Goal: Information Seeking & Learning: Learn about a topic

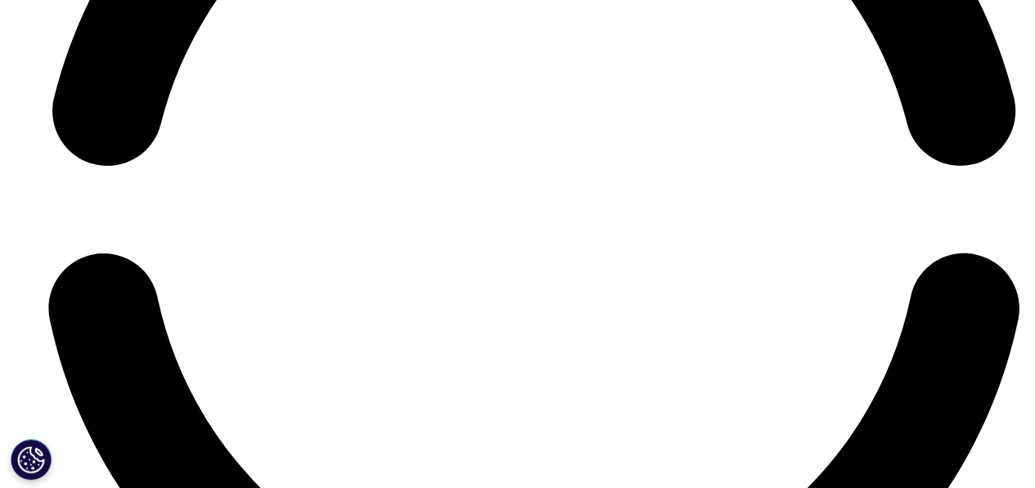
scroll to position [7331, 0]
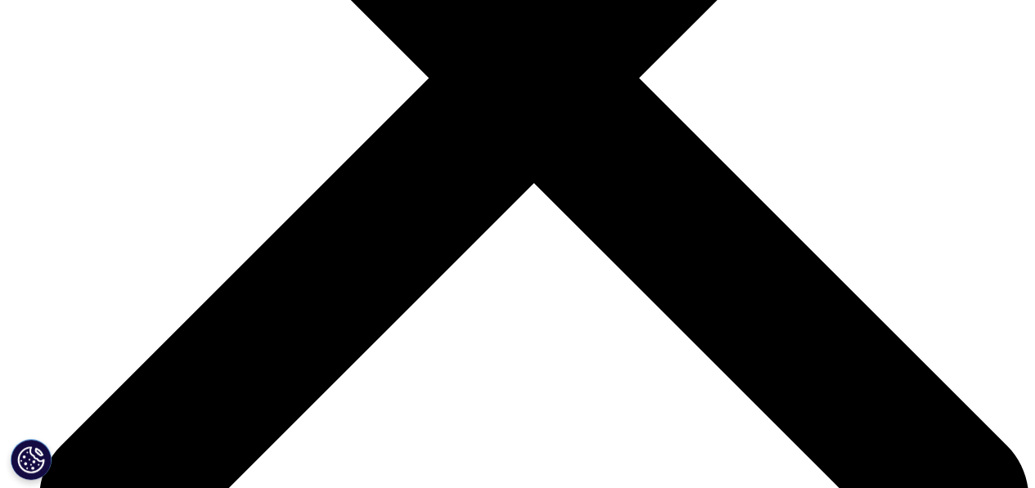
scroll to position [5414, 0]
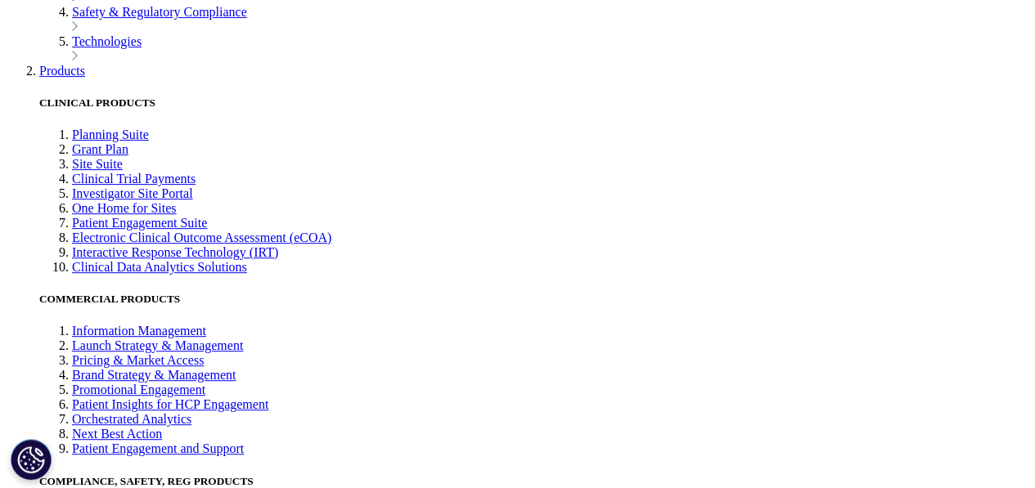
scroll to position [3337, 0]
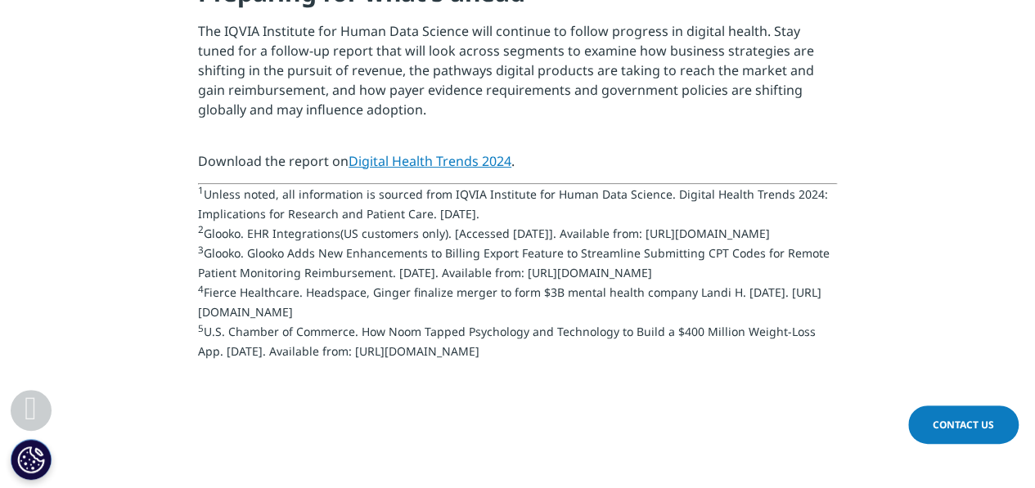
click at [411, 152] on link "Digital Health Trends 2024" at bounding box center [429, 161] width 163 height 18
click at [406, 152] on link "Digital Health Trends 2024" at bounding box center [429, 161] width 163 height 18
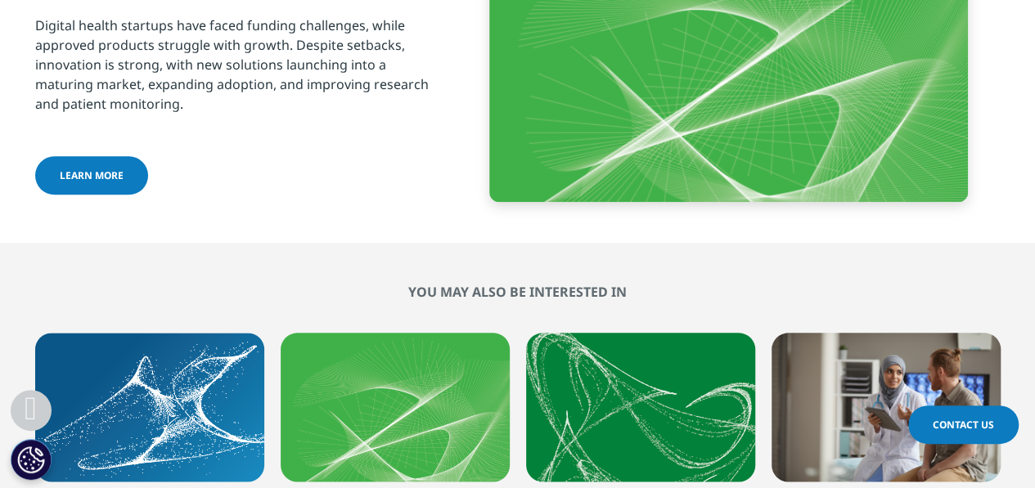
scroll to position [3928, 0]
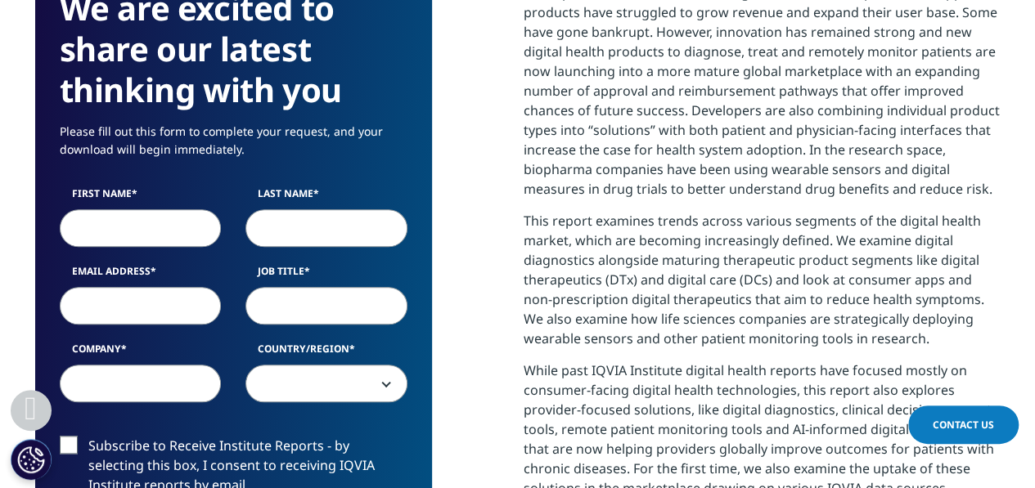
scroll to position [753, 0]
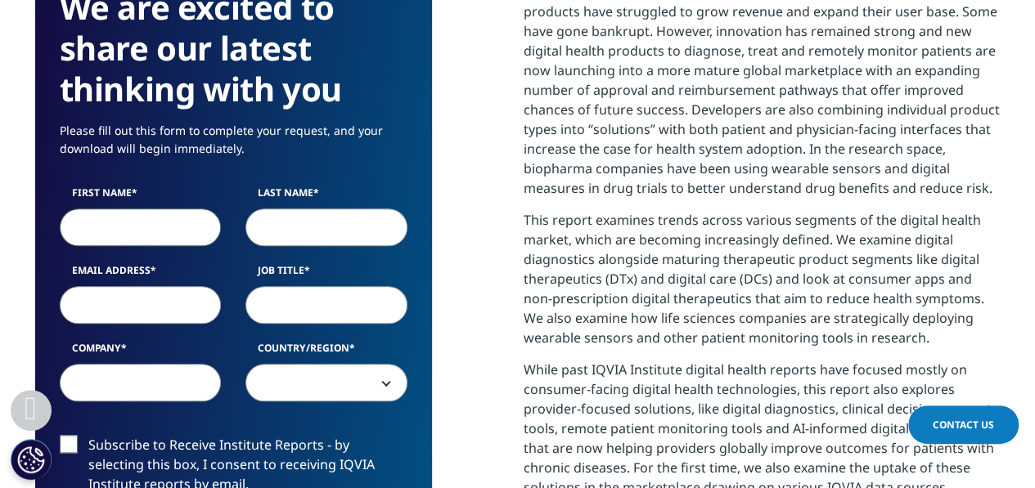
click at [129, 212] on input "First Name" at bounding box center [141, 228] width 162 height 38
type input "Hani"
type input "hani"
type input "hanymamdouh07@gmail.com"
type input "Allm"
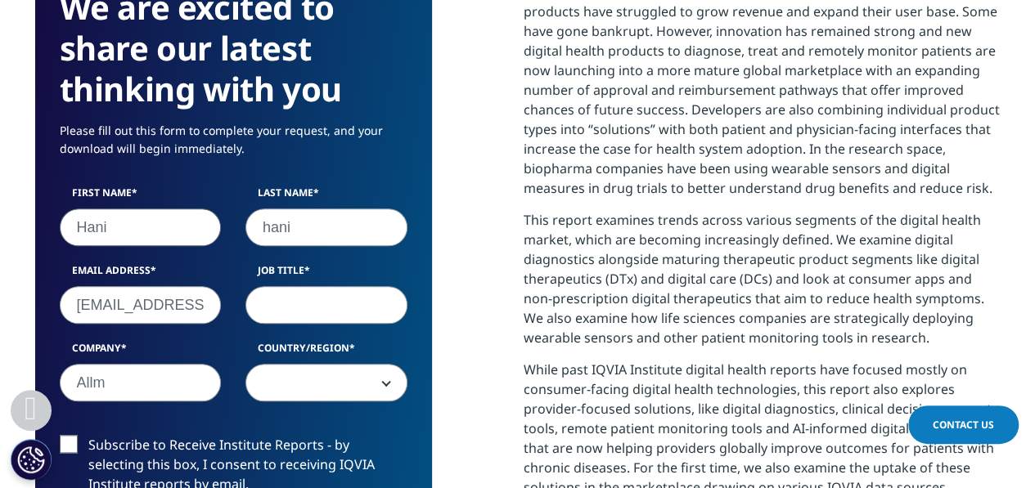
select select "United Arab Emirates"
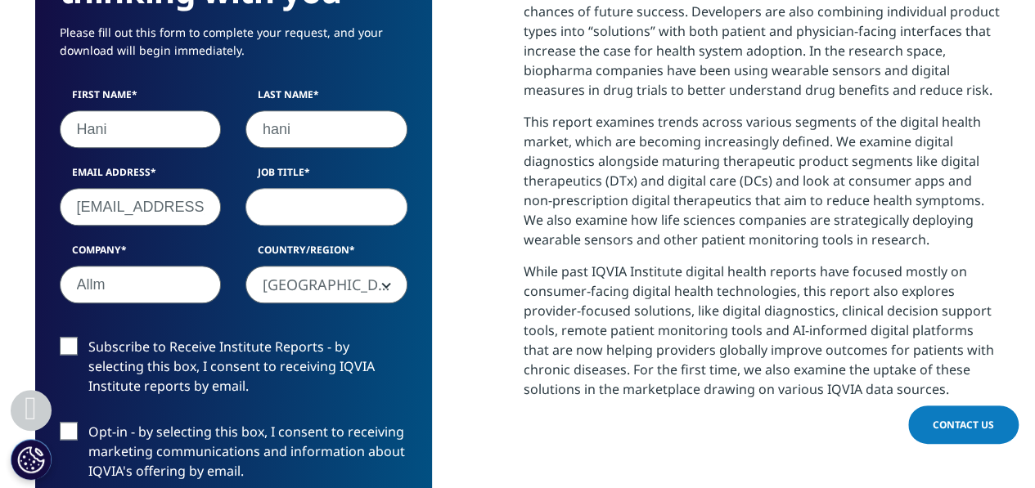
scroll to position [856, 0]
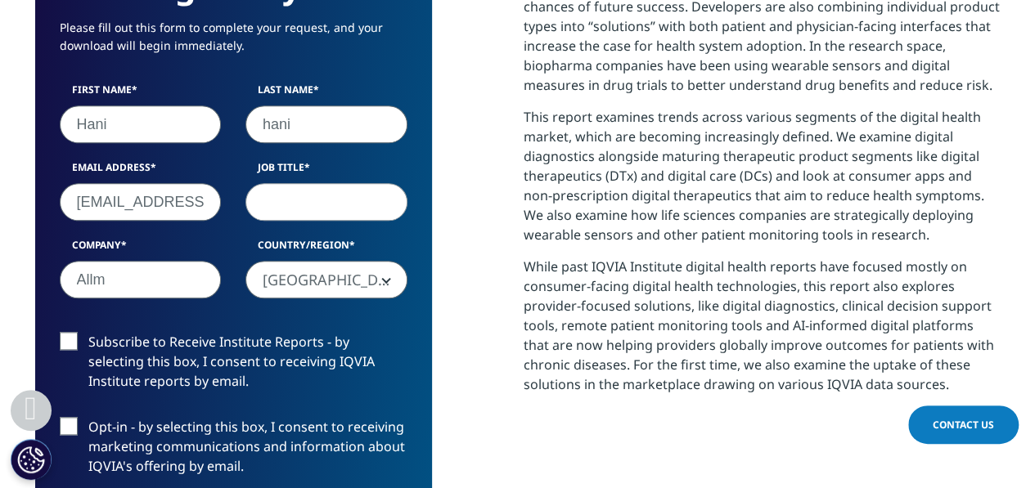
click at [201, 200] on input "hanymamdouh07@gmail.com" at bounding box center [141, 202] width 162 height 38
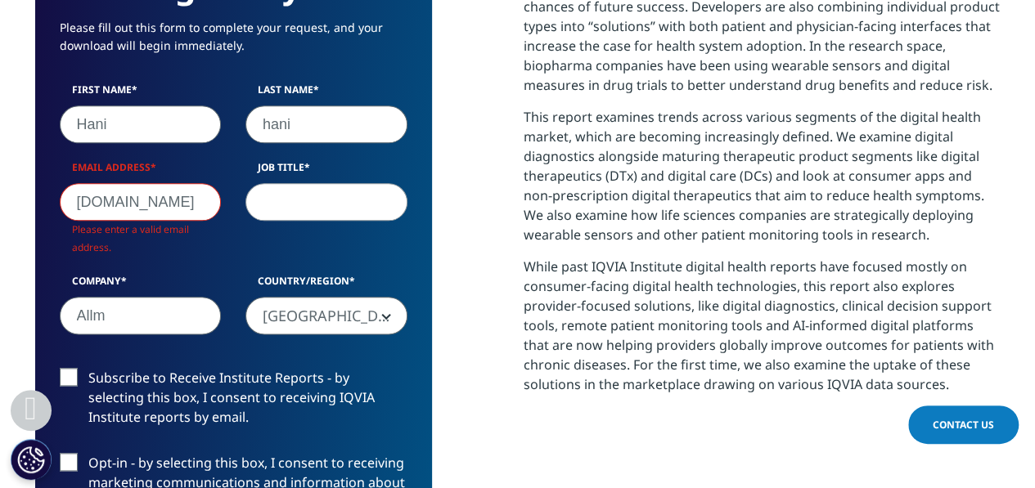
scroll to position [939, 965]
click at [201, 200] on input "gmail.com" at bounding box center [141, 202] width 162 height 38
type input "g"
type input "M.hani@allm-mea.net"
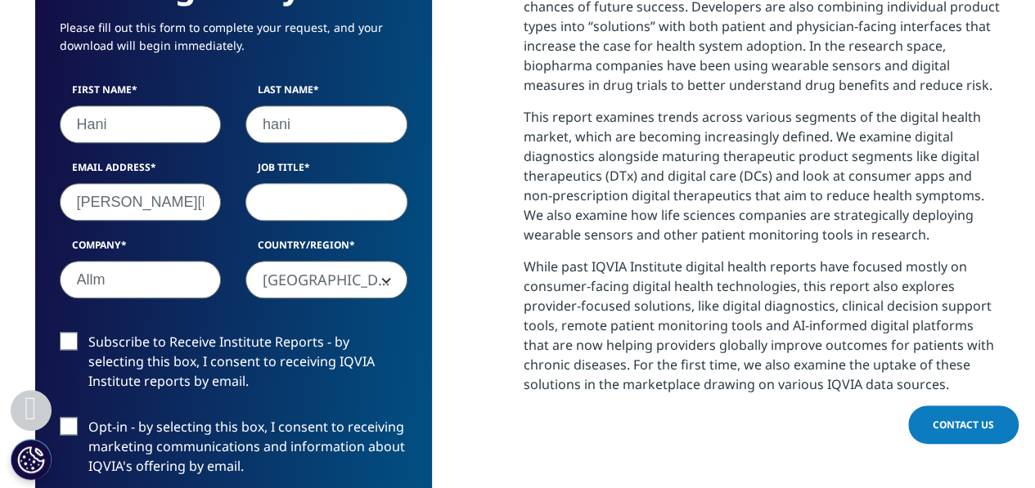
scroll to position [903, 965]
click at [317, 201] on input "Job Title" at bounding box center [326, 202] width 162 height 38
type input "Marketing manager"
click at [159, 420] on label "Opt-in - by selecting this box, I consent to receiving marketing communications…" at bounding box center [234, 451] width 348 height 68
click at [88, 417] on input "Opt-in - by selecting this box, I consent to receiving marketing communications…" at bounding box center [88, 417] width 0 height 0
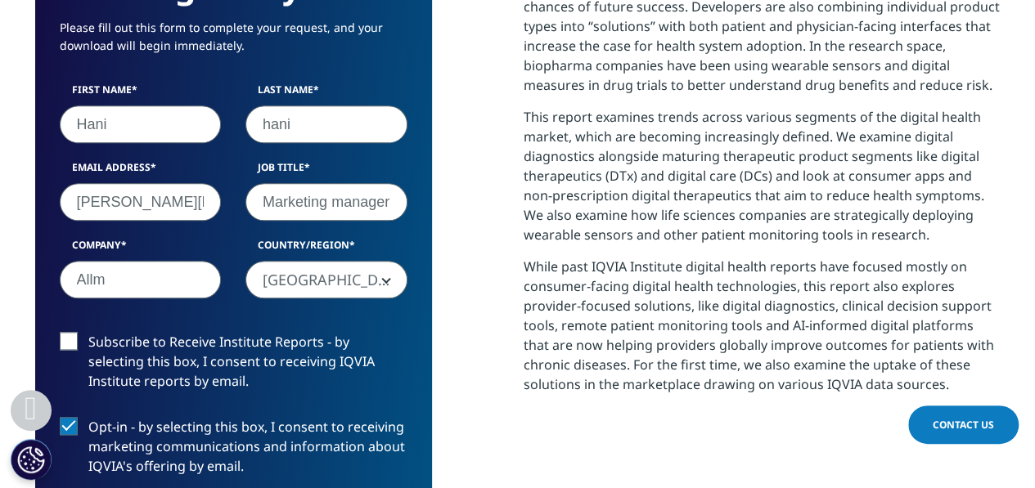
click at [80, 359] on label "Subscribe to Receive Institute Reports - by selecting this box, I consent to re…" at bounding box center [234, 366] width 348 height 68
click at [88, 332] on input "Subscribe to Receive Institute Reports - by selecting this box, I consent to re…" at bounding box center [88, 332] width 0 height 0
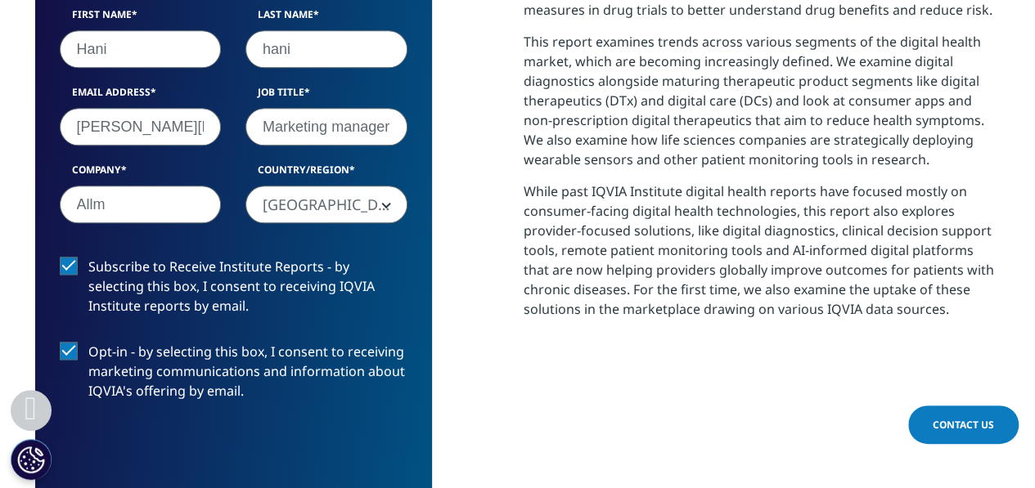
scroll to position [933, 0]
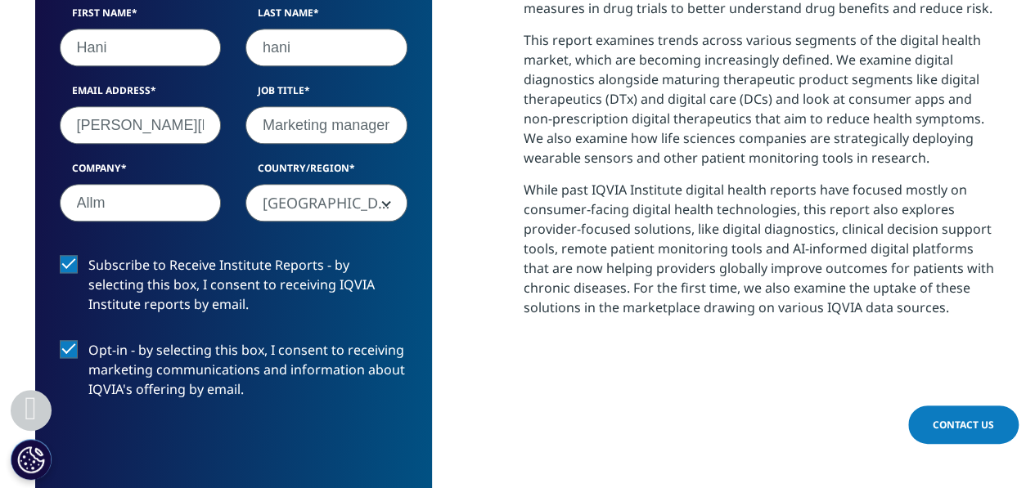
click at [319, 44] on input "hani" at bounding box center [326, 48] width 162 height 38
type input "h"
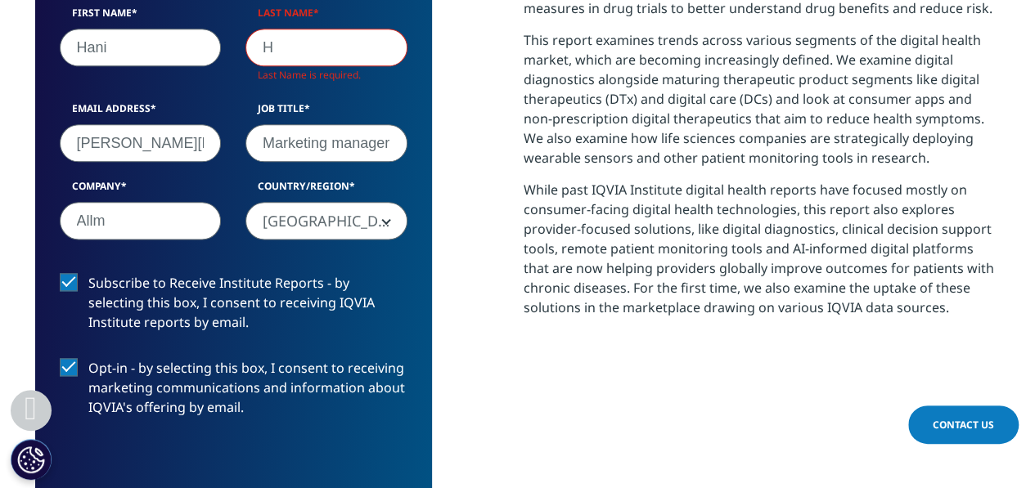
scroll to position [0, 0]
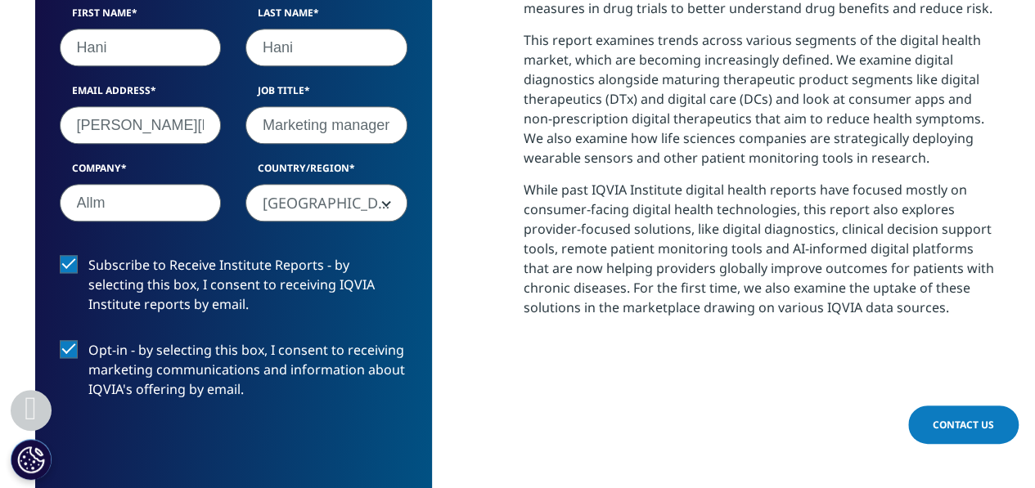
type input "hani"
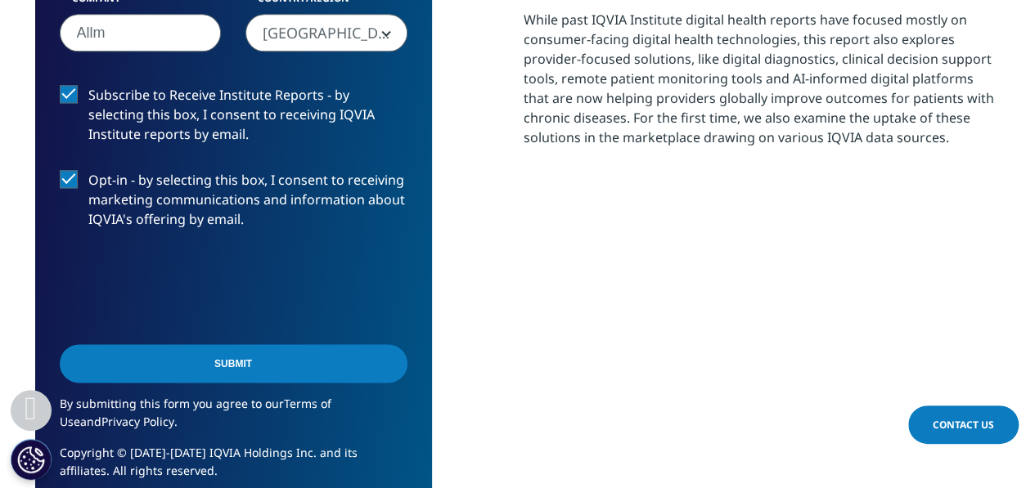
click at [247, 357] on input "Submit" at bounding box center [234, 363] width 348 height 38
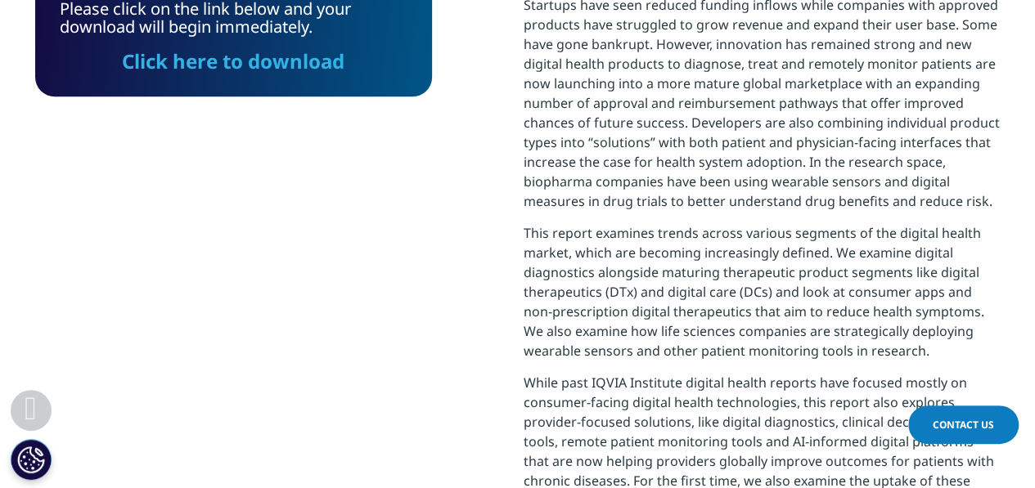
scroll to position [120, 396]
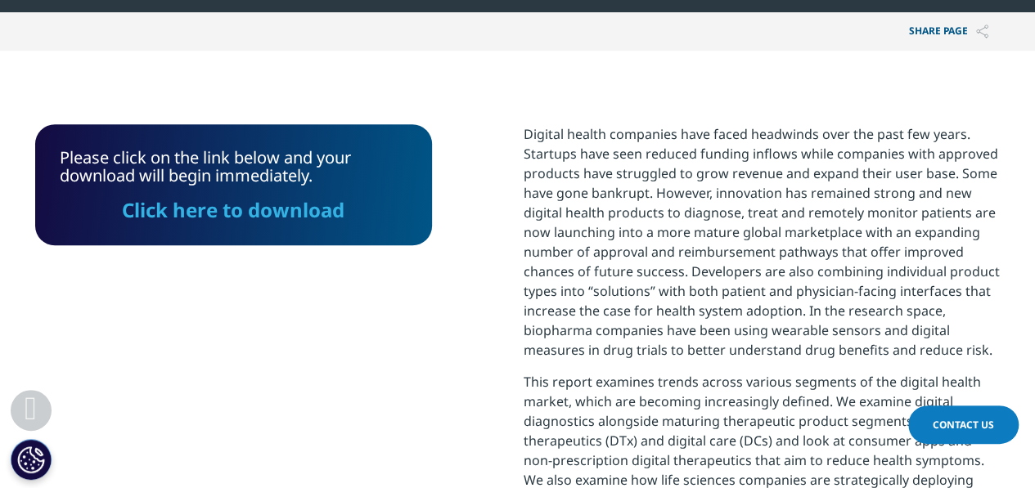
click at [257, 214] on link "Click here to download" at bounding box center [233, 209] width 223 height 27
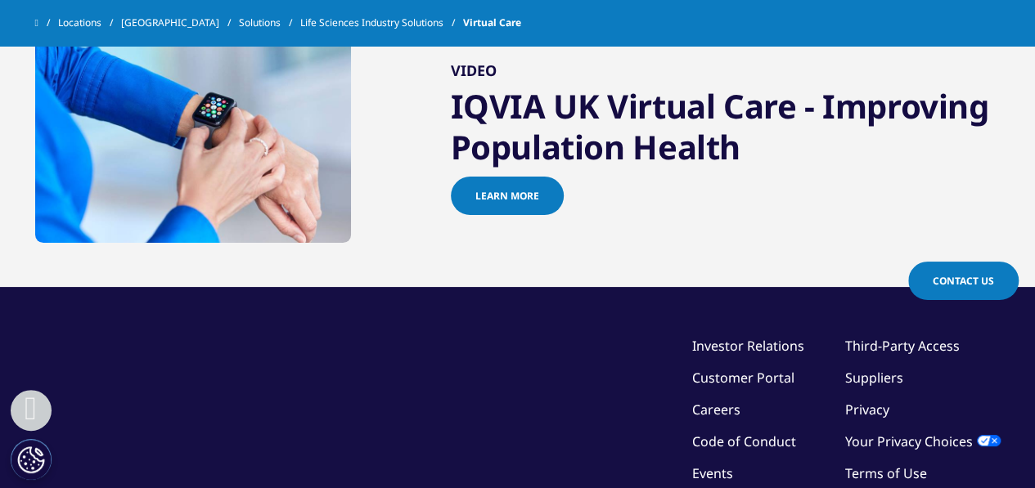
scroll to position [4313, 0]
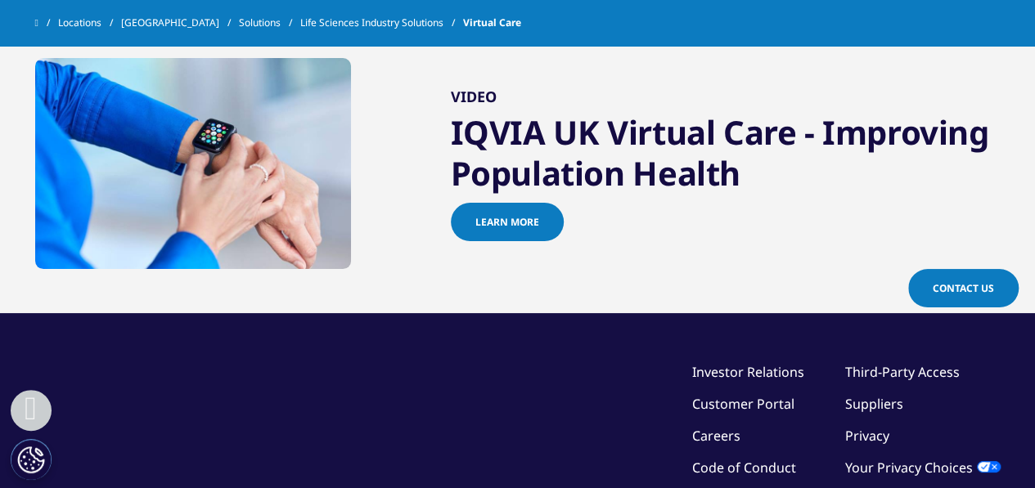
click at [502, 222] on span "learn more" at bounding box center [507, 222] width 64 height 14
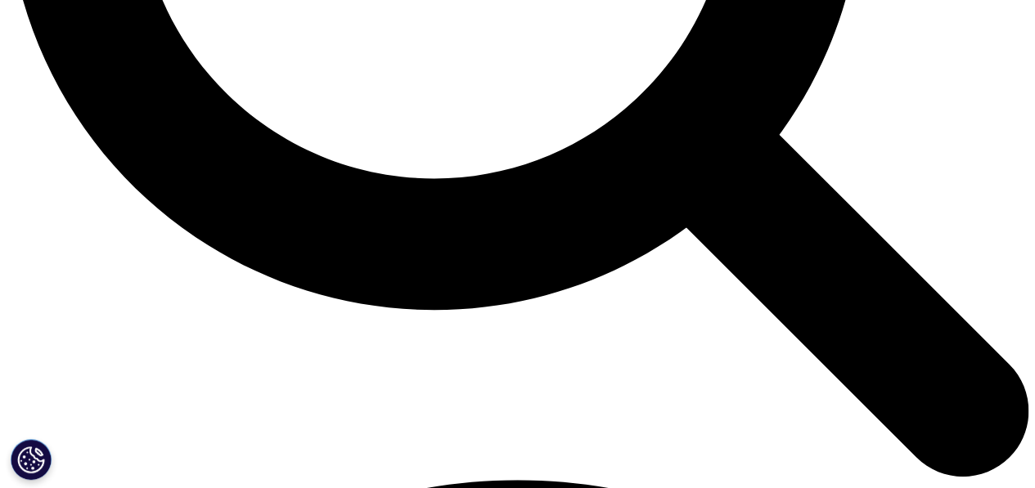
scroll to position [1593, 0]
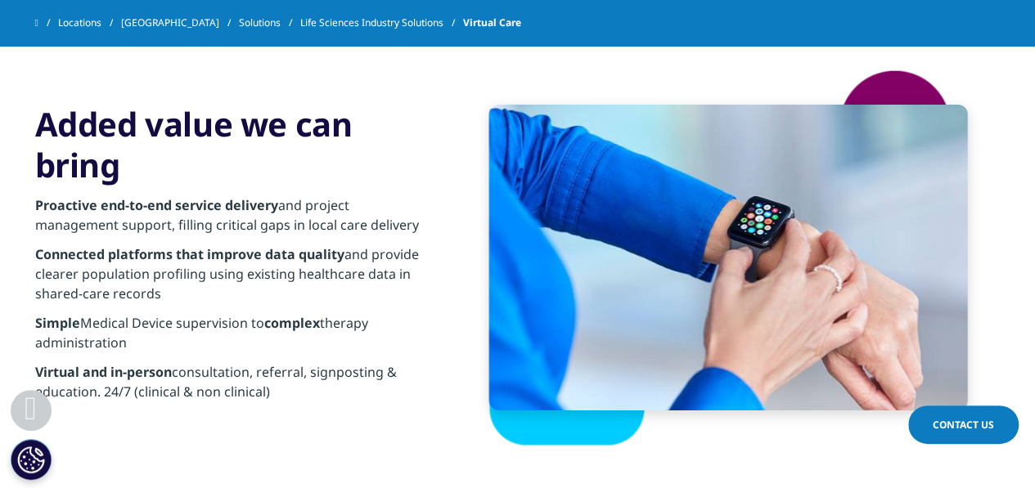
scroll to position [2956, 0]
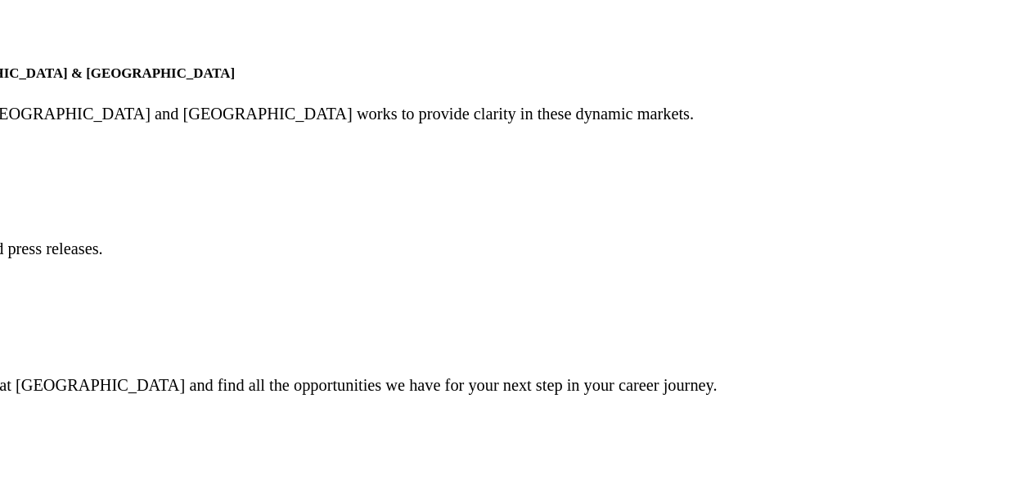
scroll to position [4529, 0]
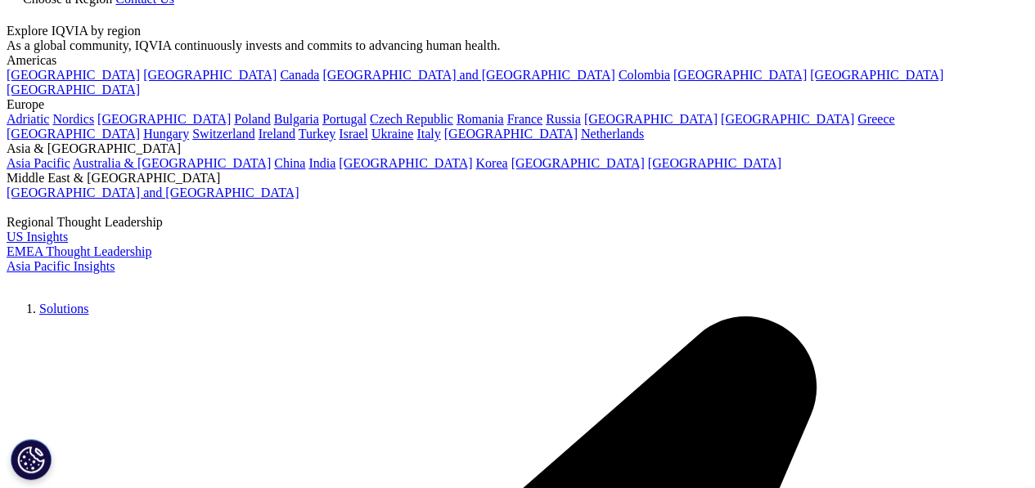
scroll to position [3102, 0]
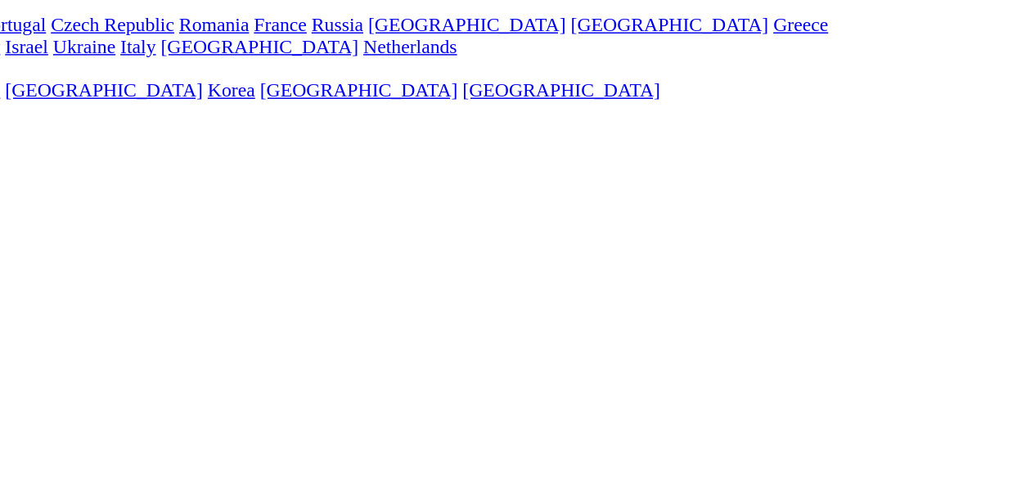
scroll to position [6377, 0]
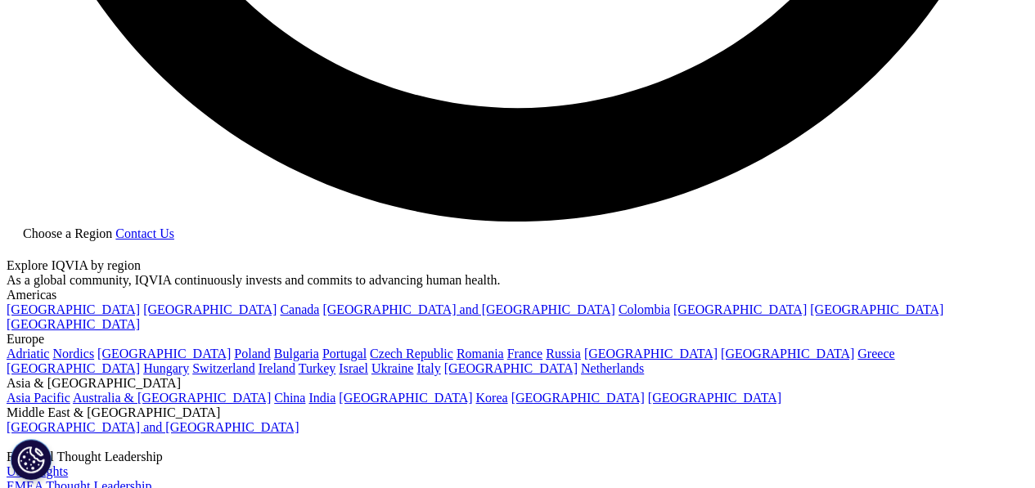
scroll to position [3102, 0]
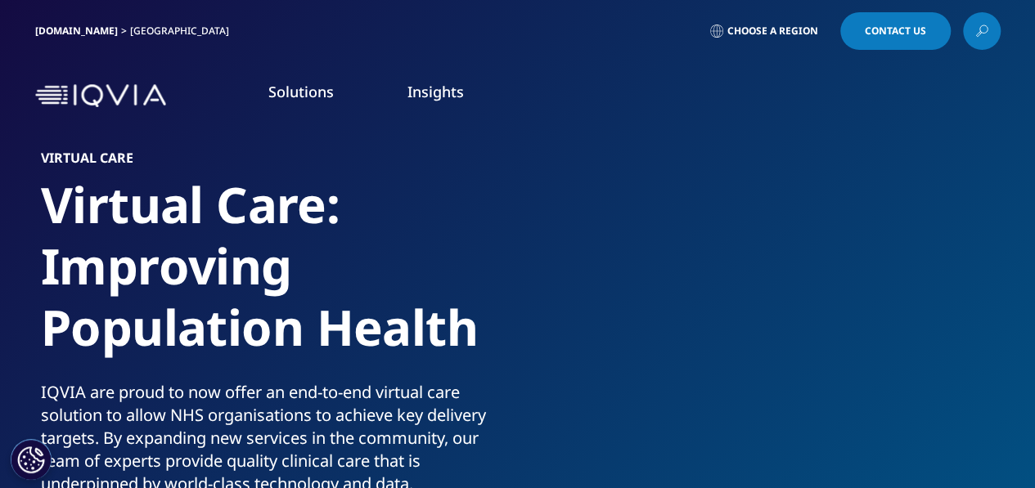
click at [818, 27] on link "Choose a Region" at bounding box center [767, 31] width 121 height 38
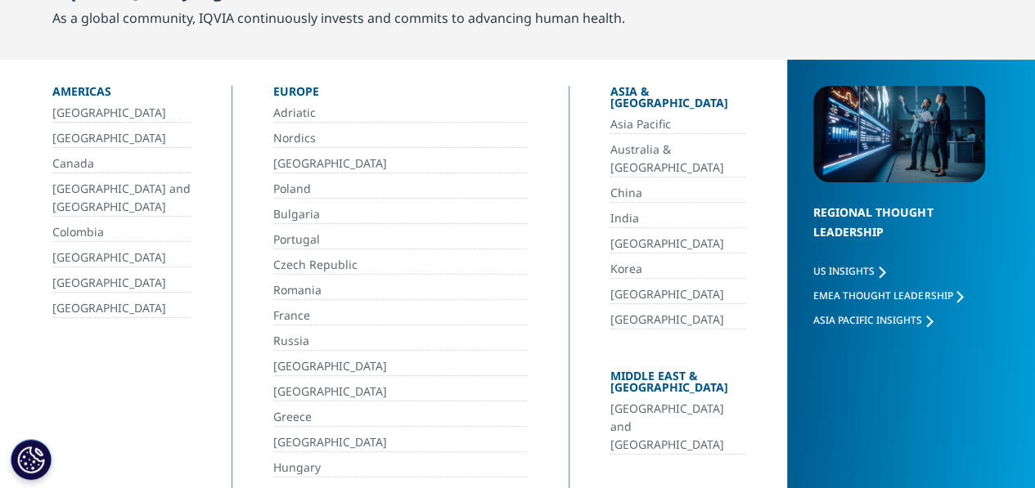
scroll to position [106, 0]
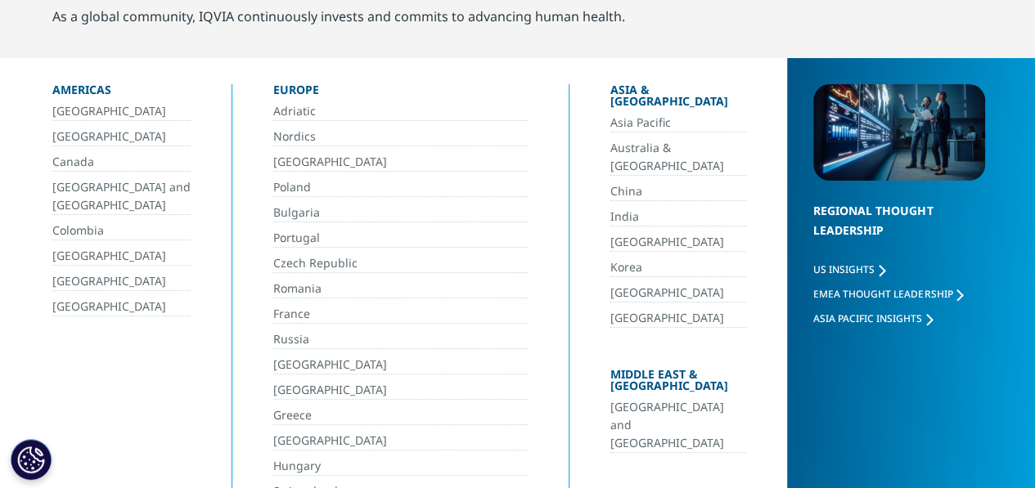
click at [647, 398] on link "[GEOGRAPHIC_DATA] and [GEOGRAPHIC_DATA]" at bounding box center [678, 425] width 137 height 55
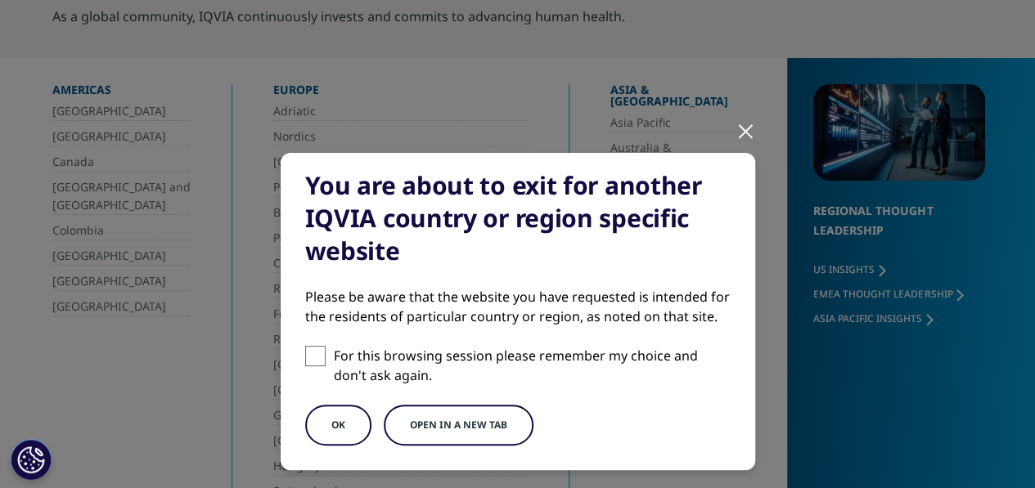
click at [323, 362] on label "For this browsing session please remember my choice and don't ask again." at bounding box center [517, 365] width 425 height 39
click at [323, 362] on input "For this browsing session please remember my choice and don't ask again." at bounding box center [315, 356] width 20 height 20
checkbox input "true"
click at [340, 423] on button "OK" at bounding box center [338, 425] width 66 height 41
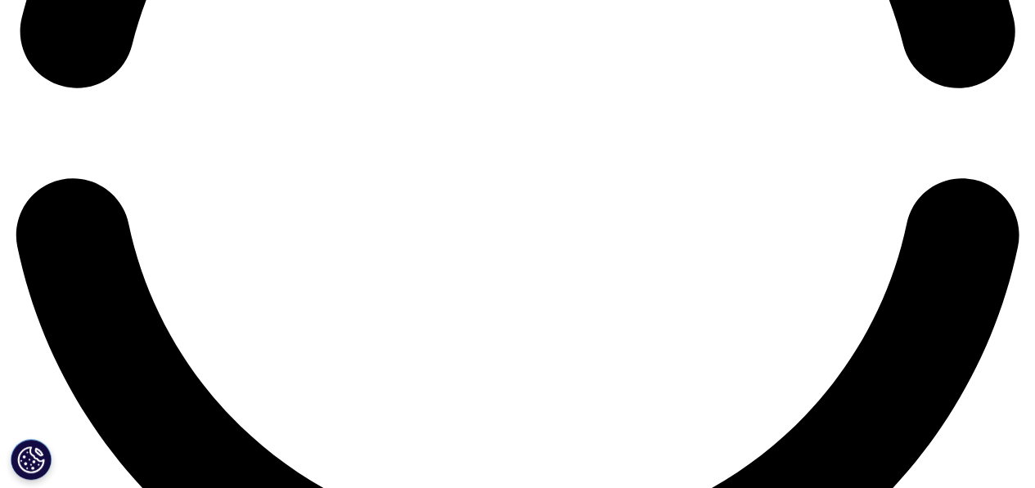
scroll to position [2445, 0]
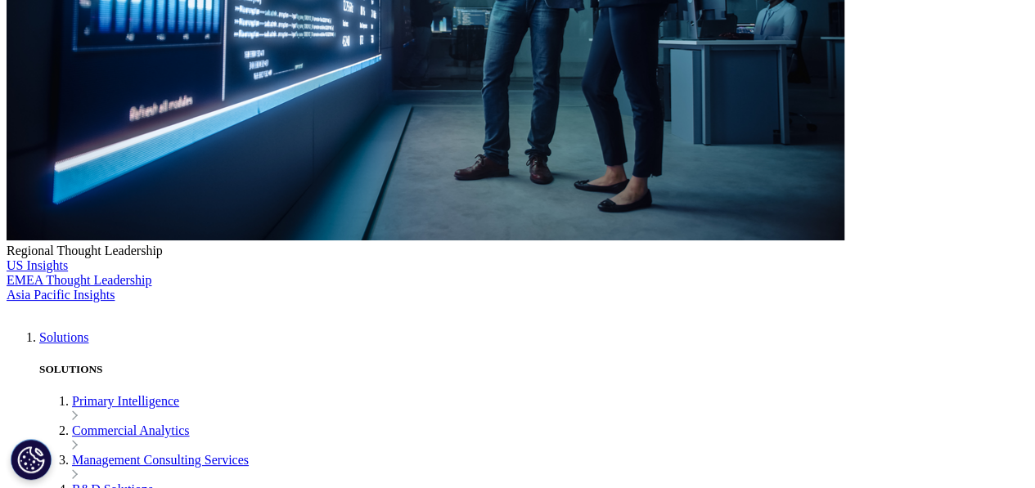
scroll to position [556, 0]
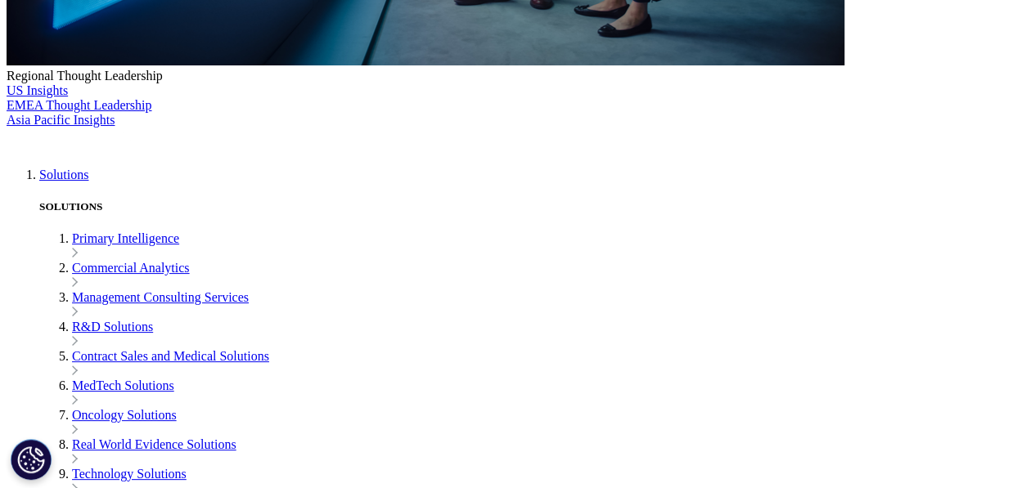
scroll to position [734, 0]
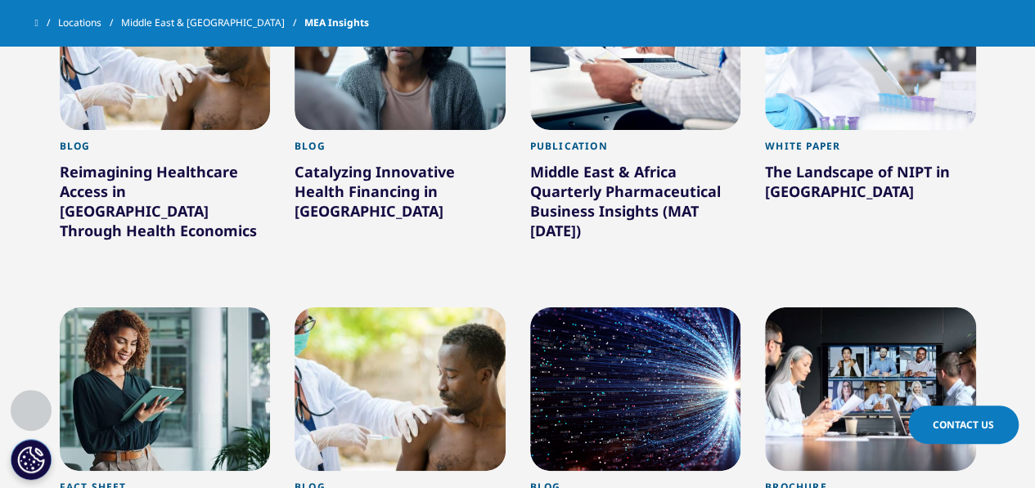
click at [146, 162] on div "Reimagining Healthcare Access in [GEOGRAPHIC_DATA] Through Health Economics" at bounding box center [165, 204] width 211 height 85
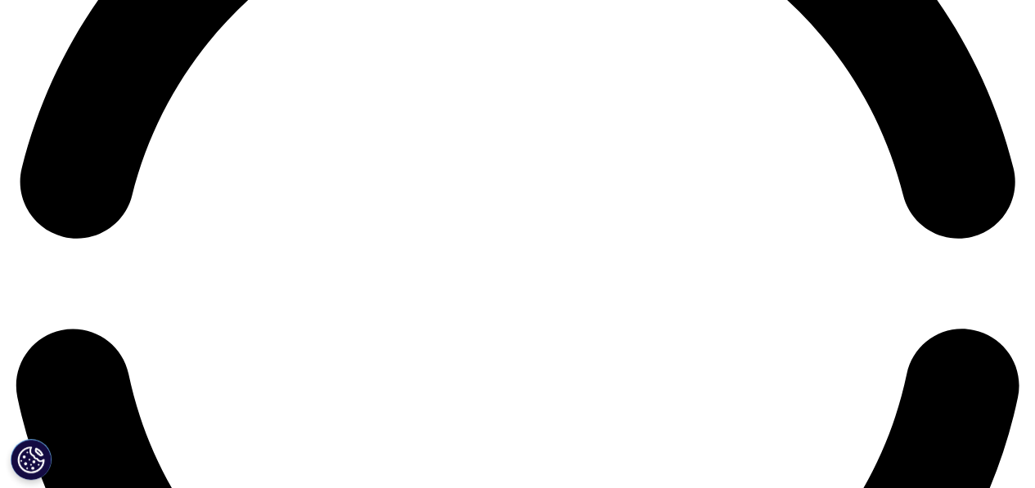
scroll to position [2103, 0]
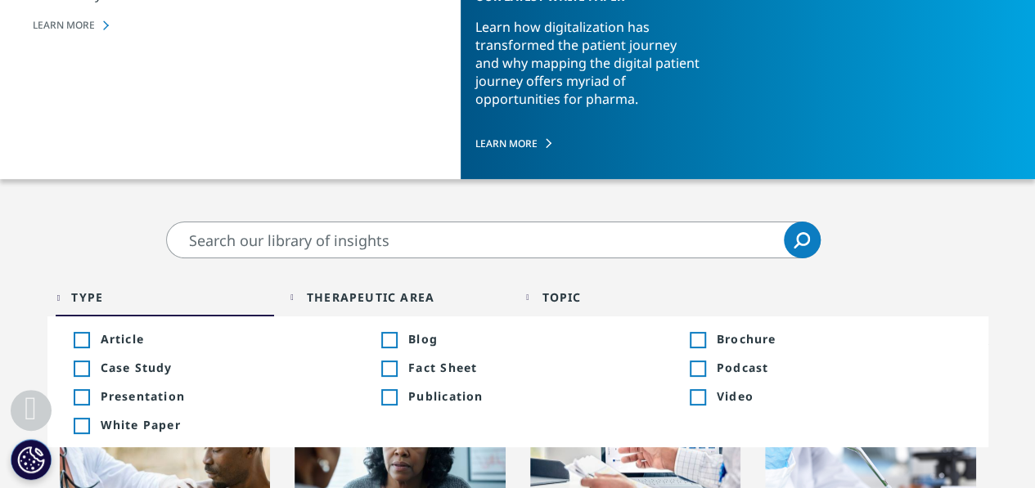
click at [105, 389] on span "Presentation" at bounding box center [223, 397] width 245 height 16
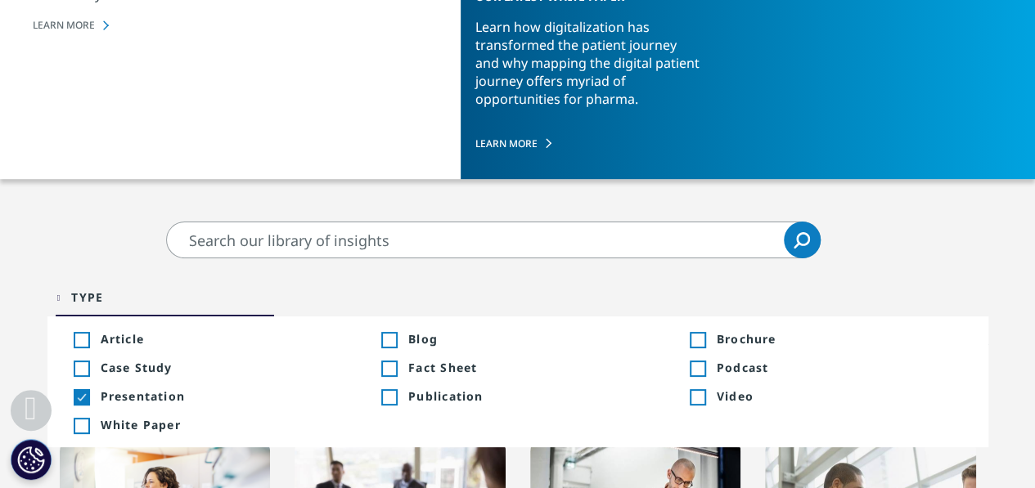
click at [394, 362] on div "Toggle" at bounding box center [388, 369] width 15 height 15
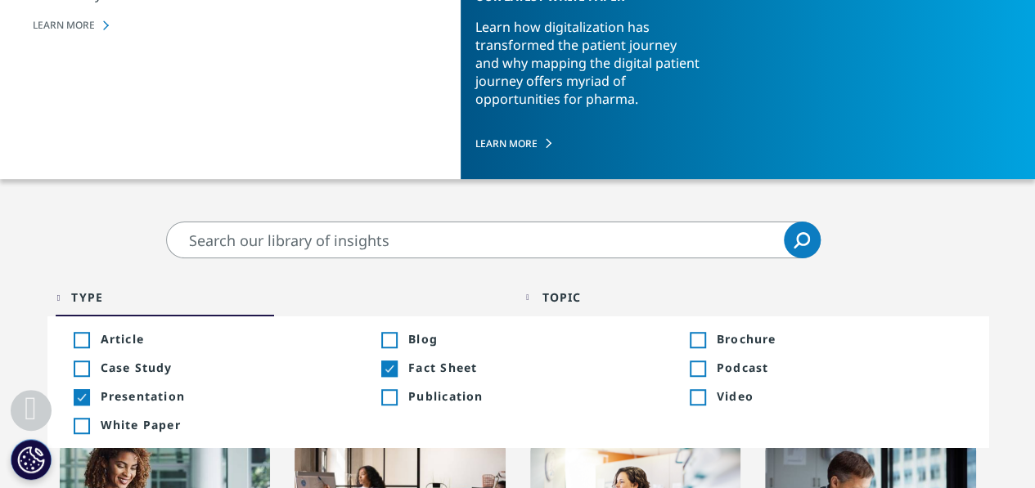
click at [541, 278] on div "Topic Loading Clear Or/And Operator" at bounding box center [635, 297] width 219 height 38
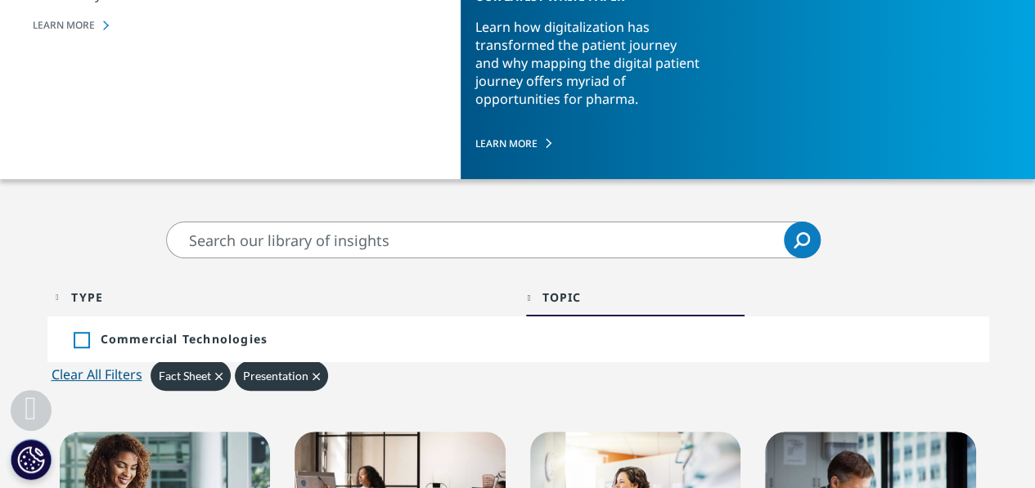
click at [228, 331] on span "Commercial Technologies" at bounding box center [223, 339] width 245 height 16
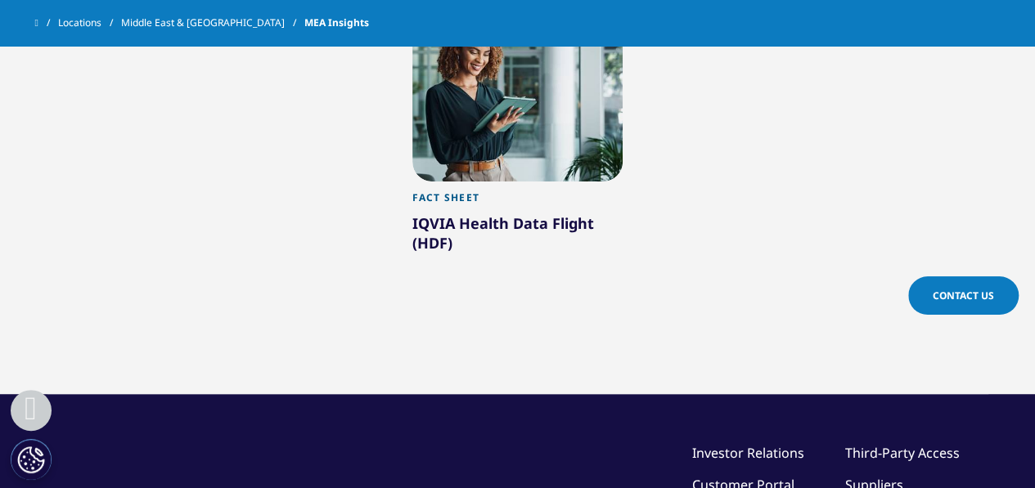
scroll to position [708, 0]
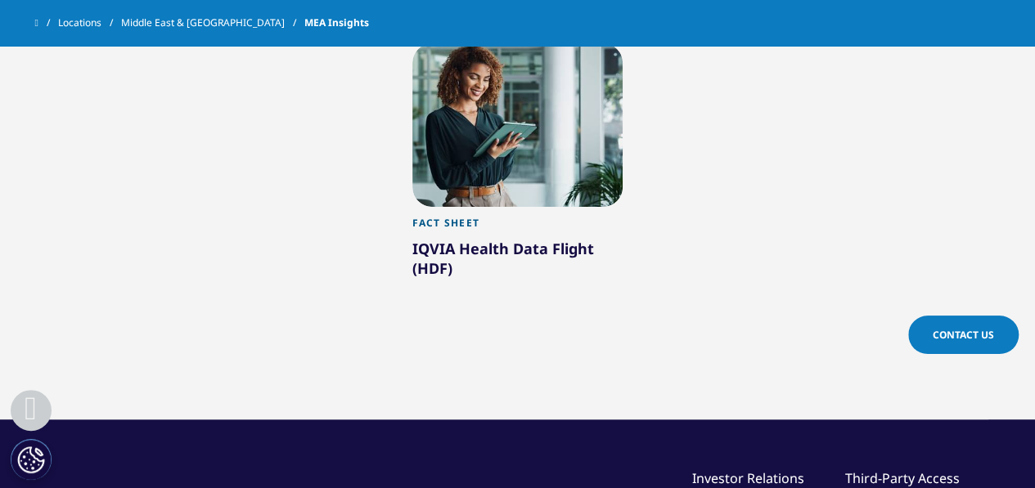
click at [499, 239] on div "IQVIA Health Data Flight (HDF)" at bounding box center [517, 262] width 211 height 46
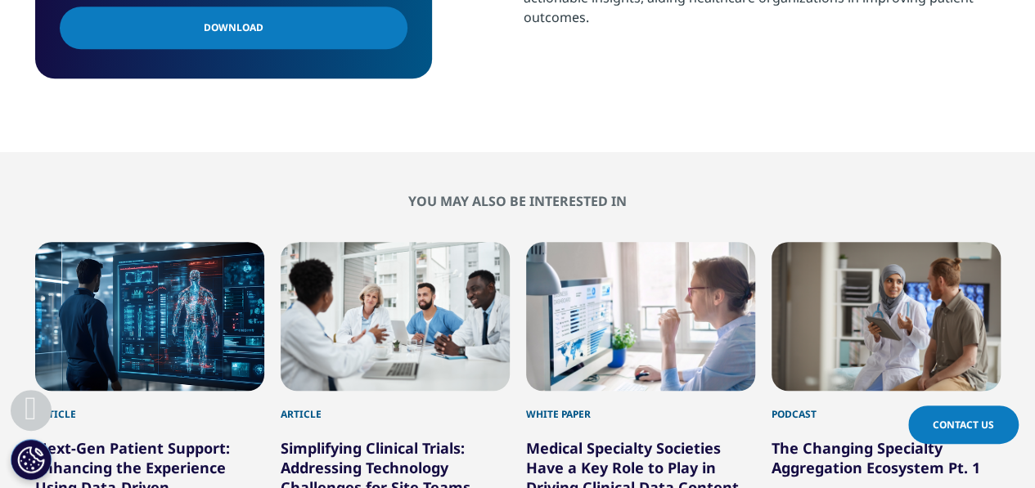
scroll to position [758, 0]
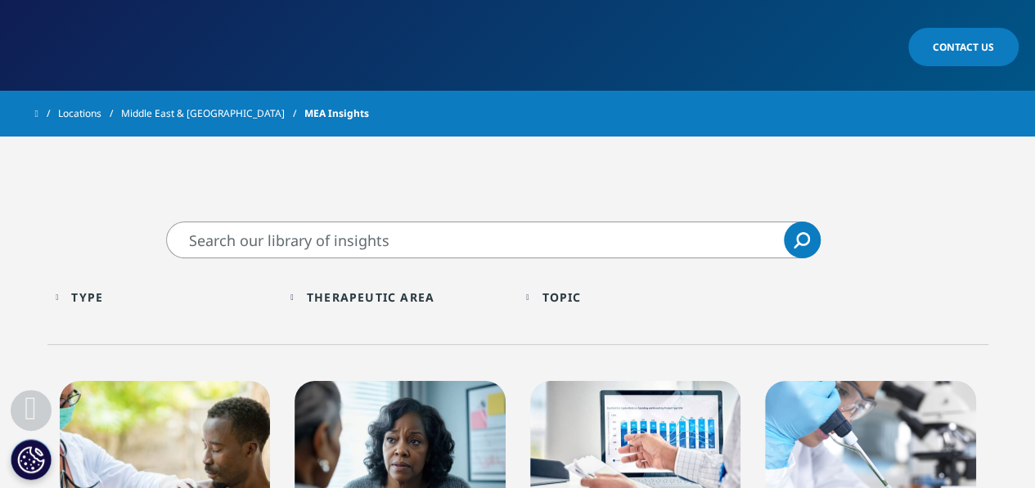
click at [401, 222] on input "Search" at bounding box center [493, 240] width 654 height 37
type input "Virtual care"
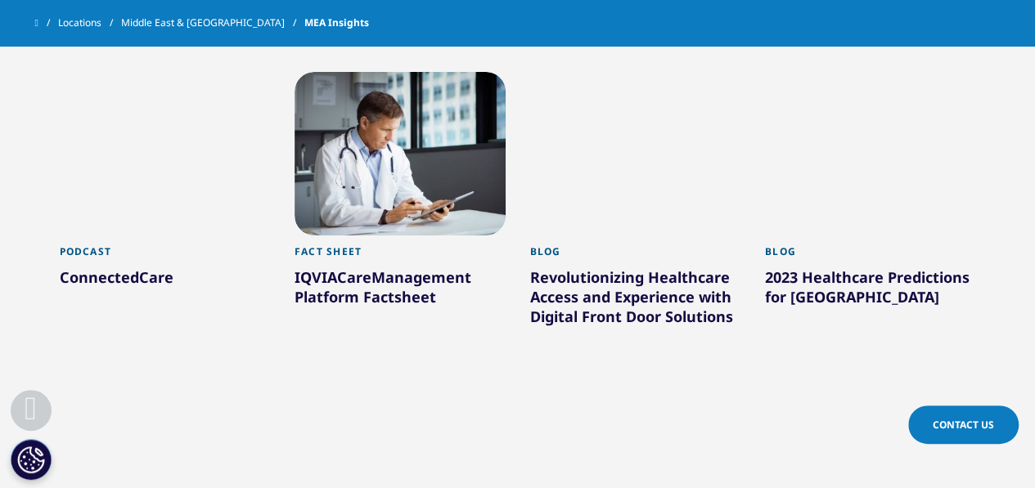
scroll to position [641, 0]
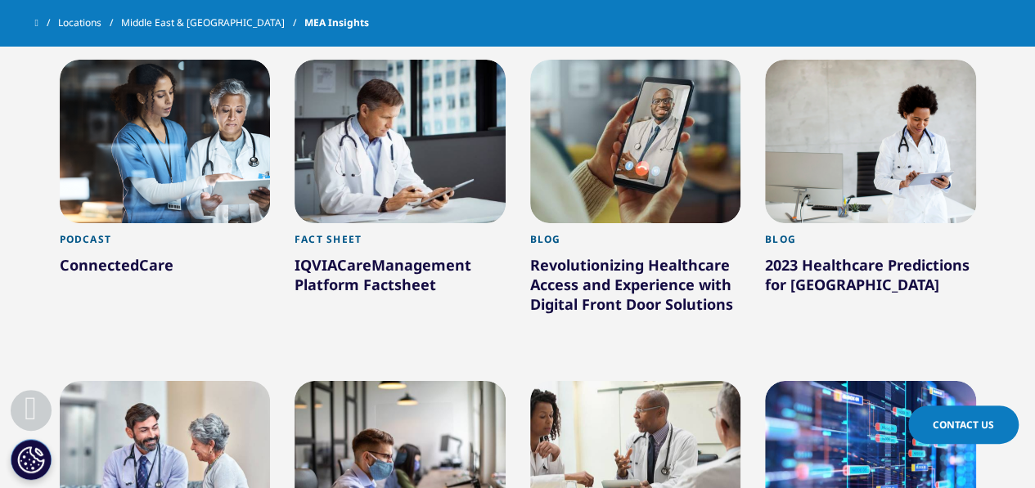
click at [618, 255] on div "Revolutionizing Healthcare Access and Experience with Digital Front Door Soluti…" at bounding box center [635, 287] width 211 height 65
click at [596, 255] on div "Revolutionizing Healthcare Access and Experience with Digital Front Door Soluti…" at bounding box center [635, 287] width 211 height 65
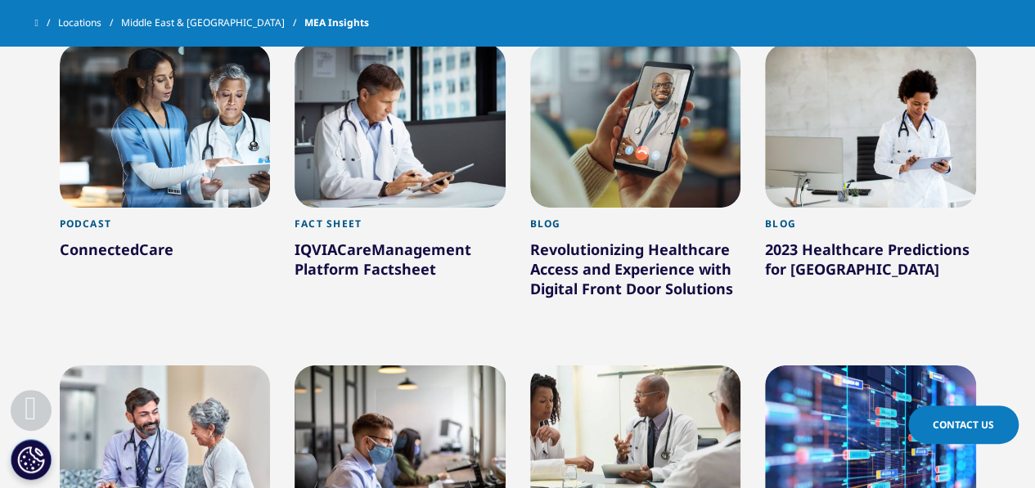
scroll to position [655, 0]
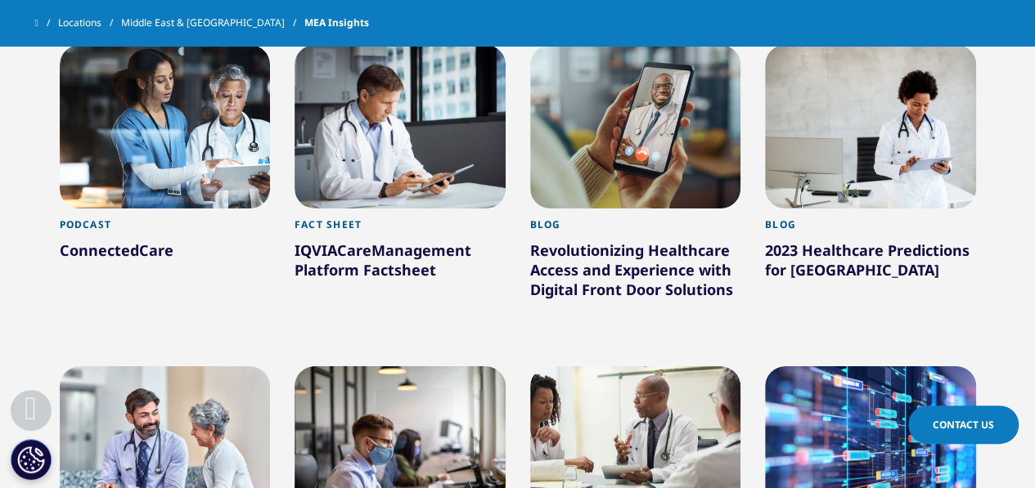
click at [578, 241] on div "Revolutionizing Healthcare Access and Experience with Digital Front Door Soluti…" at bounding box center [635, 273] width 211 height 65
click at [542, 218] on div "Blog" at bounding box center [635, 229] width 211 height 22
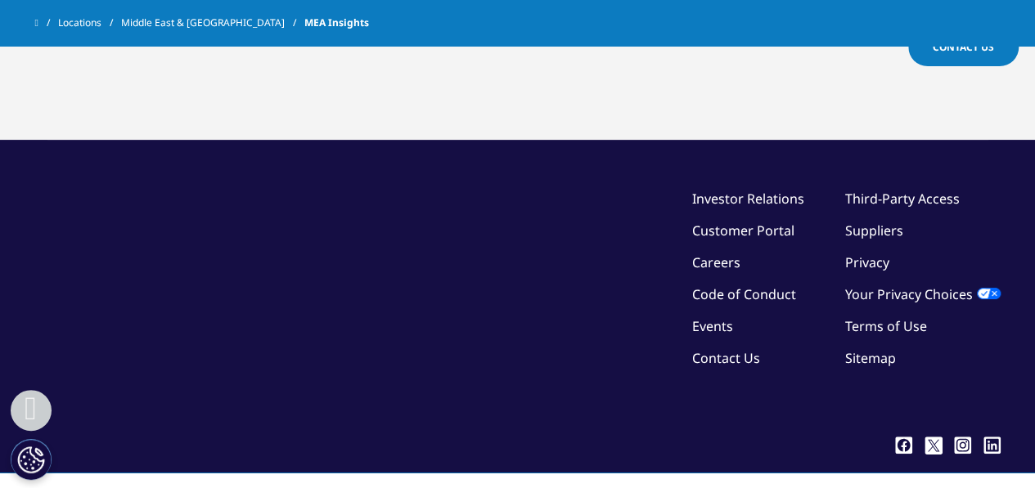
scroll to position [1306, 0]
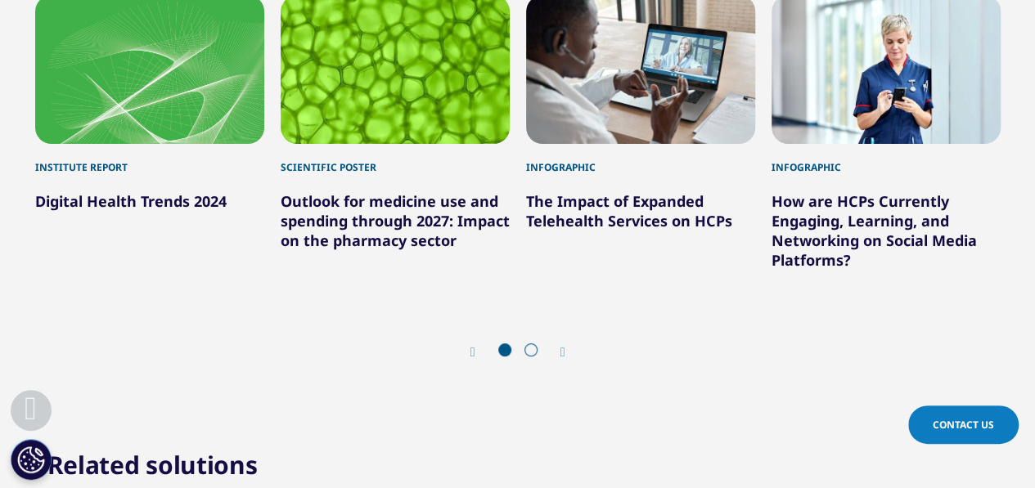
scroll to position [3228, 0]
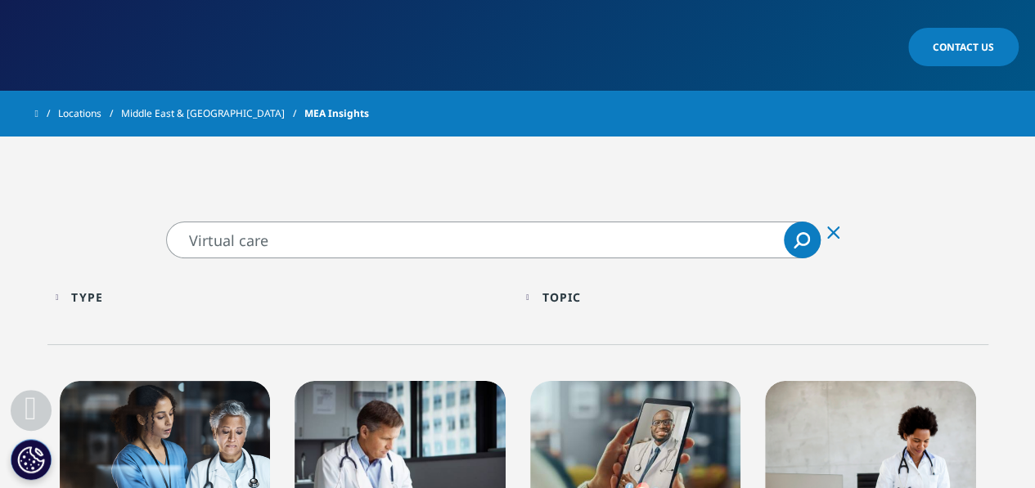
click at [350, 222] on input "Virtual care" at bounding box center [493, 240] width 654 height 37
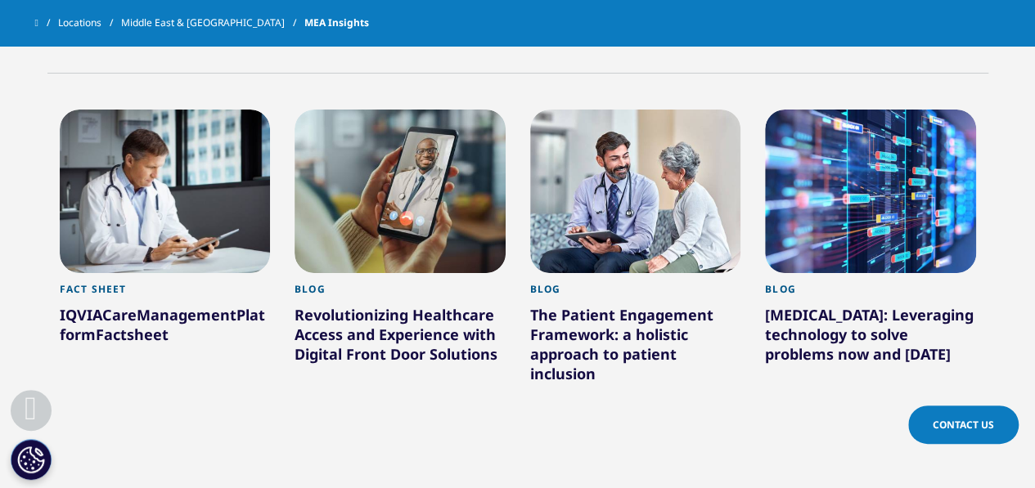
scroll to position [607, 0]
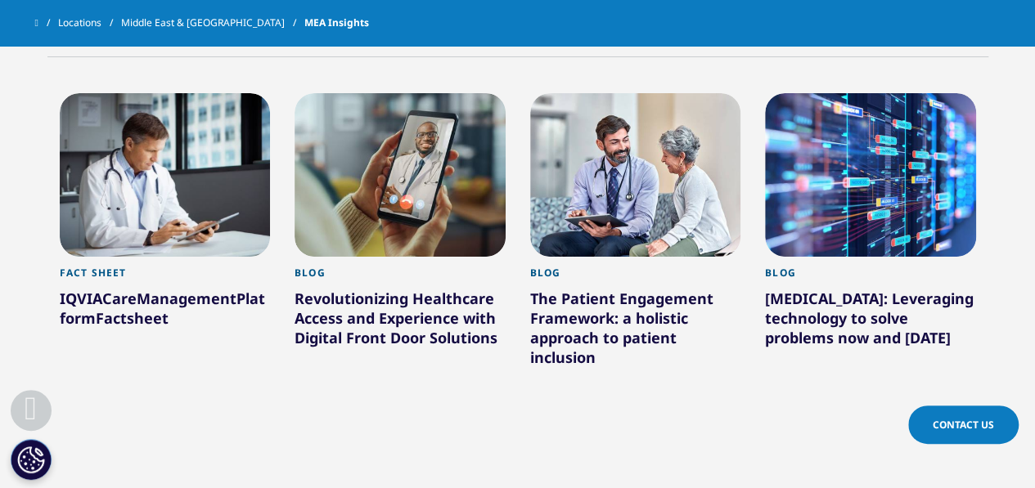
type input "Virtual care"
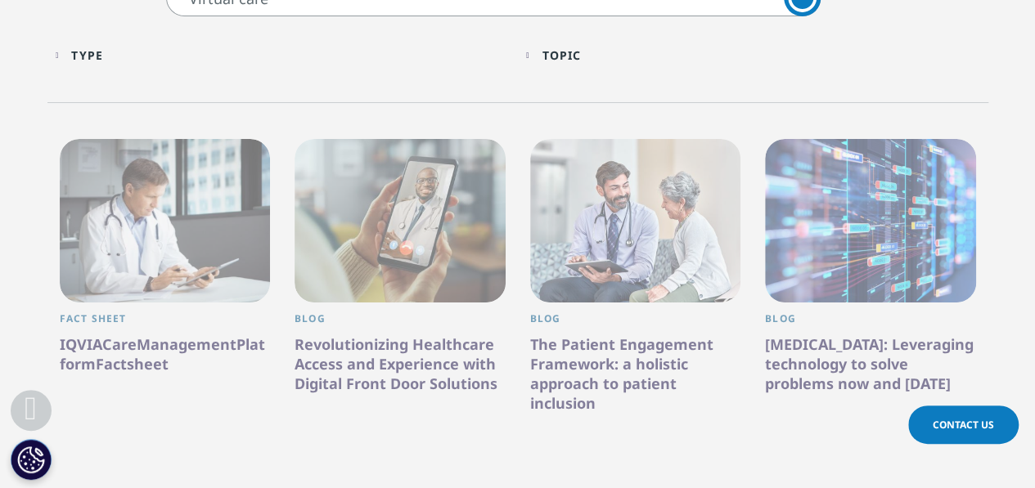
scroll to position [365, 0]
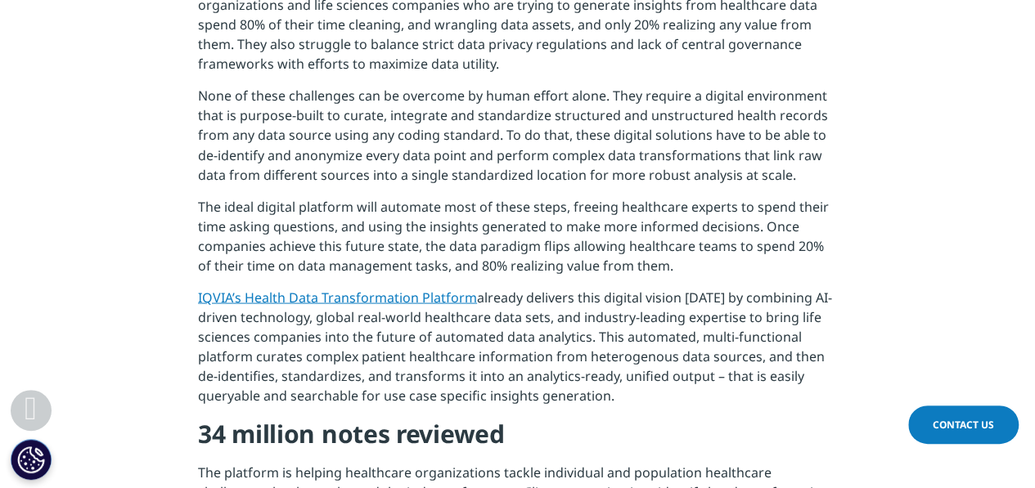
scroll to position [1412, 0]
click at [312, 286] on link "IQVIA’s Health Data Transformation Platform" at bounding box center [337, 295] width 279 height 18
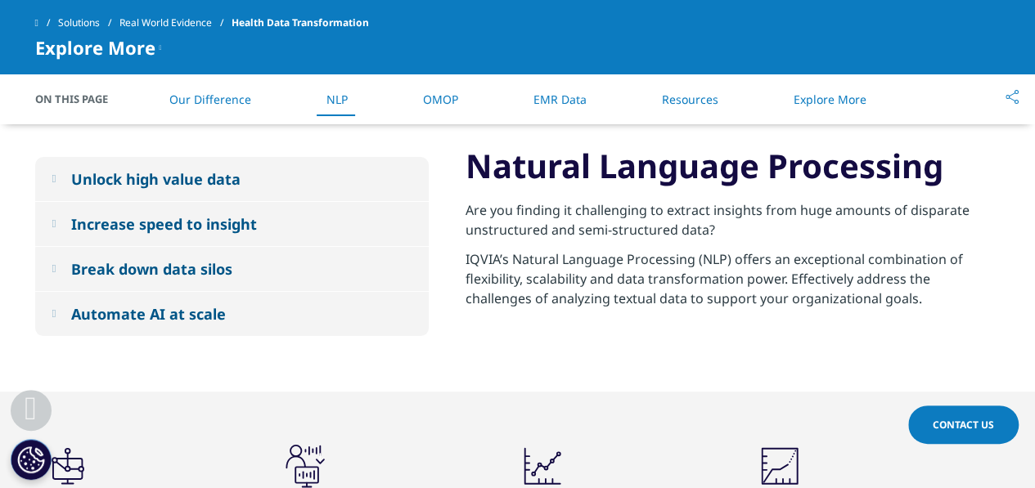
scroll to position [3116, 0]
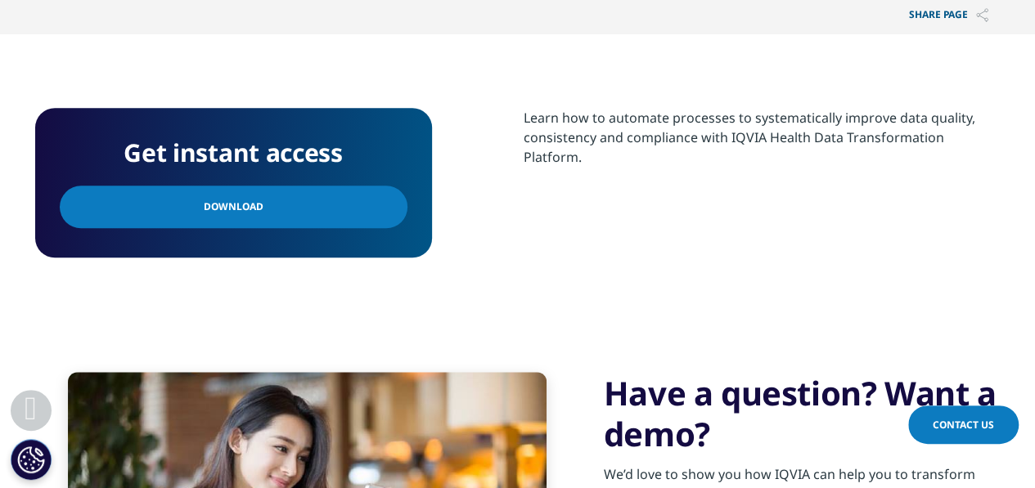
scroll to position [659, 0]
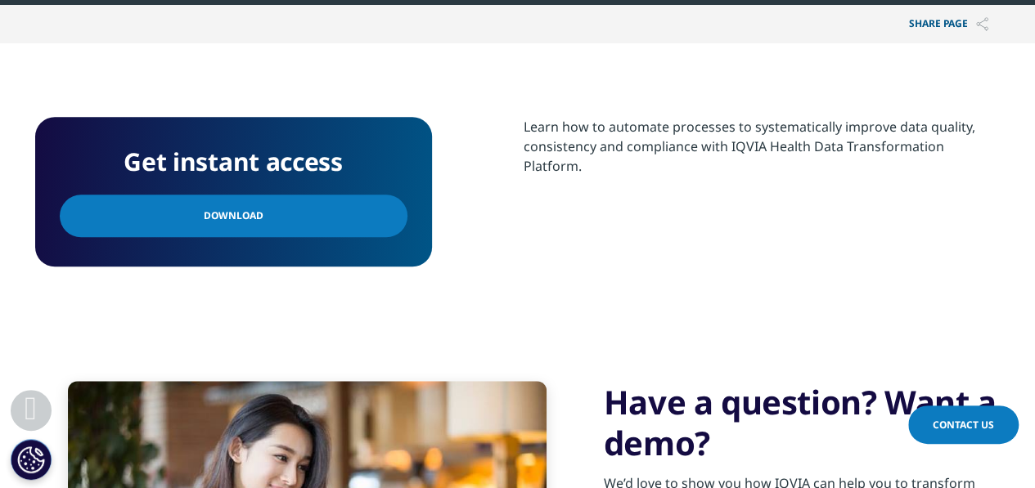
click at [258, 227] on link "Download" at bounding box center [234, 216] width 348 height 43
